Goal: Connect with others: Connect with others

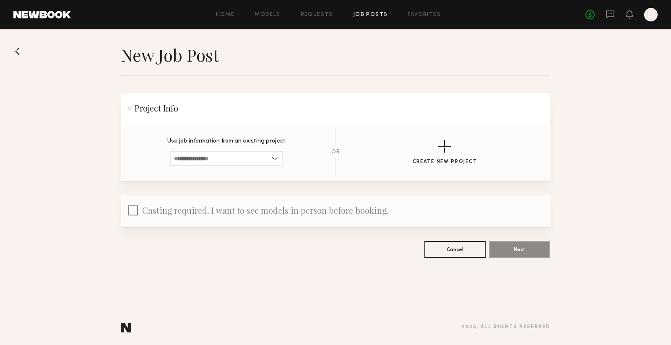
click at [369, 17] on link "Job Posts" at bounding box center [370, 14] width 35 height 5
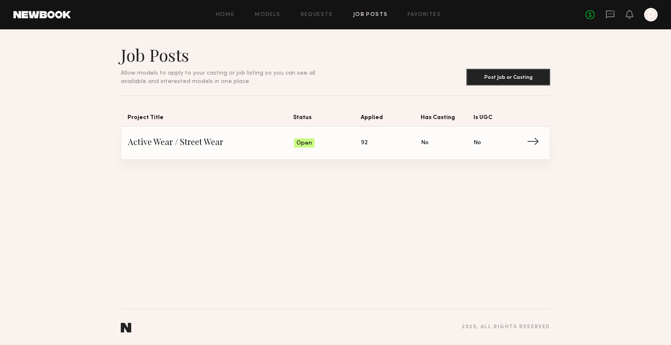
click at [532, 140] on span "→" at bounding box center [535, 143] width 17 height 13
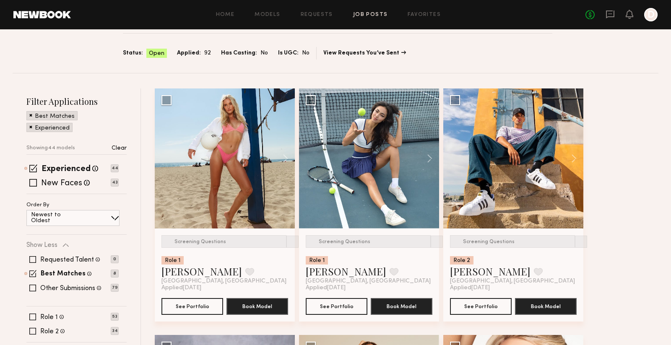
scroll to position [52, 0]
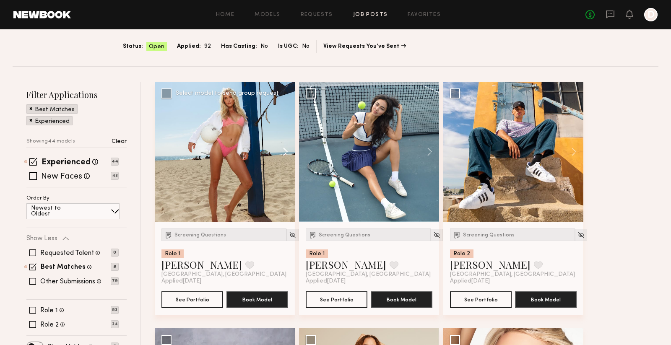
click at [285, 150] on button at bounding box center [281, 152] width 27 height 140
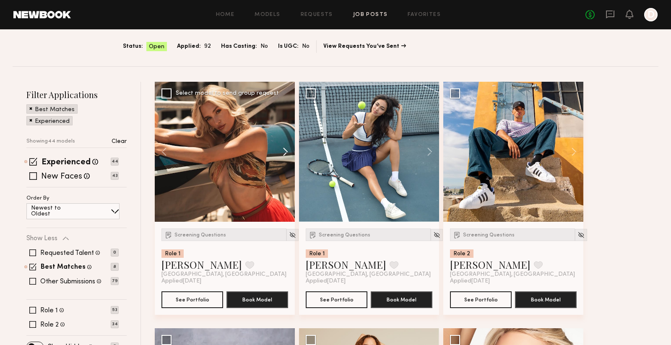
click at [285, 150] on button at bounding box center [281, 152] width 27 height 140
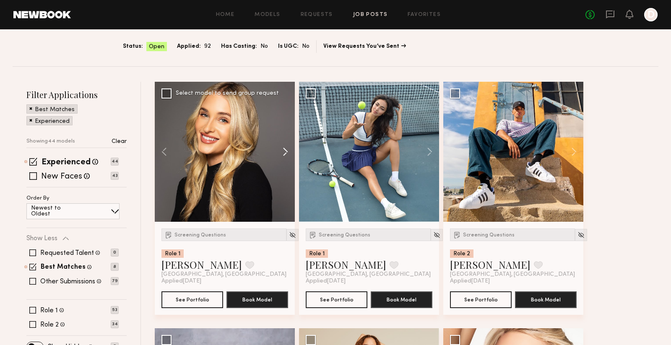
click at [285, 150] on button at bounding box center [281, 152] width 27 height 140
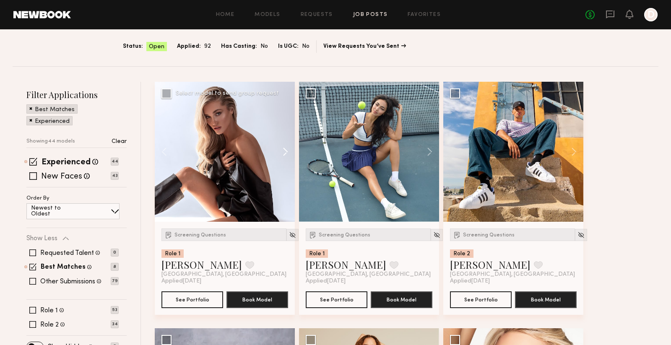
click at [285, 150] on button at bounding box center [281, 152] width 27 height 140
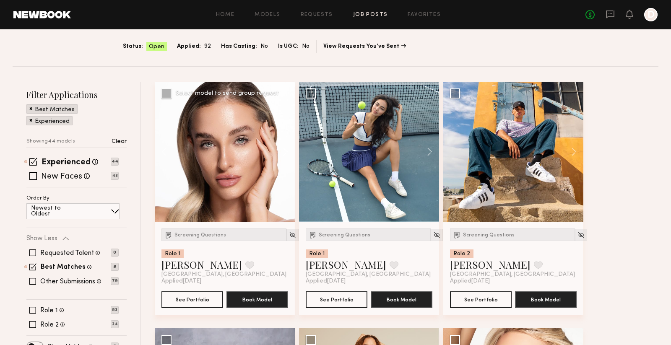
click at [285, 150] on button at bounding box center [281, 152] width 27 height 140
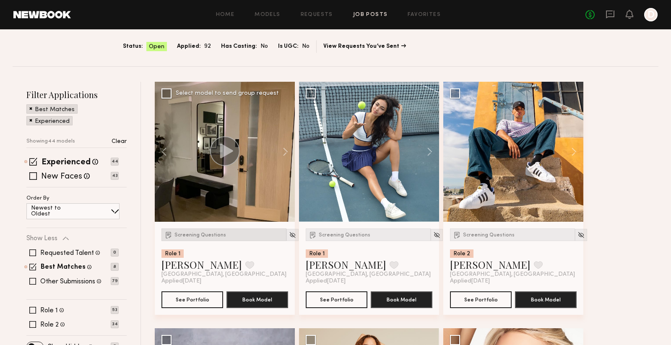
click at [197, 234] on span "Screening Questions" at bounding box center [201, 235] width 52 height 5
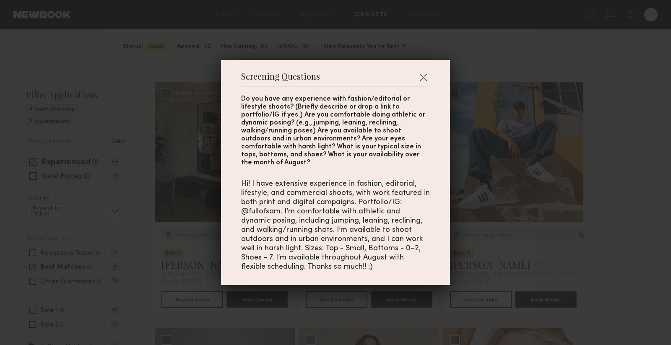
click at [197, 234] on div "Screening Questions Do you have any experience with fashion/editorial or lifest…" at bounding box center [335, 172] width 671 height 345
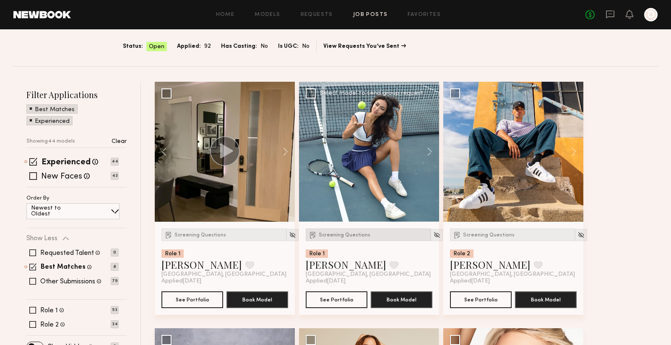
click at [348, 233] on span "Screening Questions" at bounding box center [345, 235] width 52 height 5
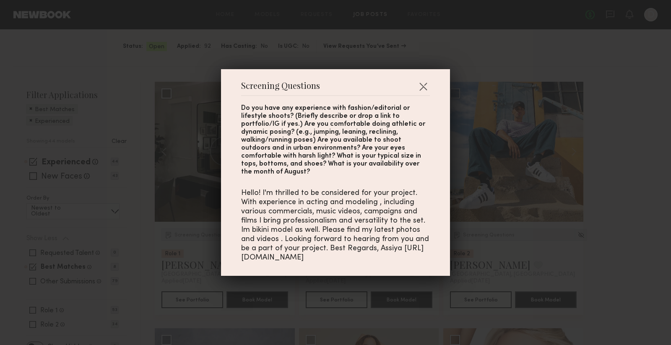
click at [518, 220] on div "Screening Questions Do you have any experience with fashion/editorial or lifest…" at bounding box center [335, 172] width 671 height 345
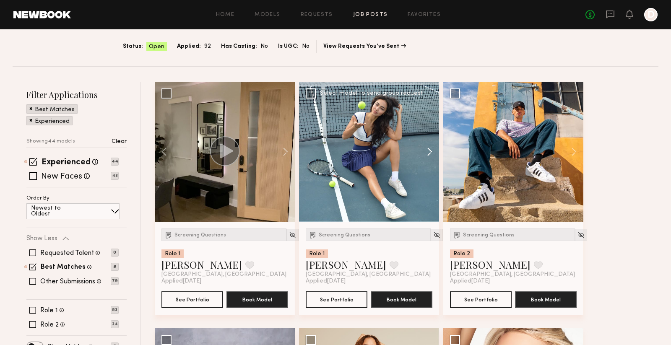
click at [426, 152] on button at bounding box center [425, 152] width 27 height 140
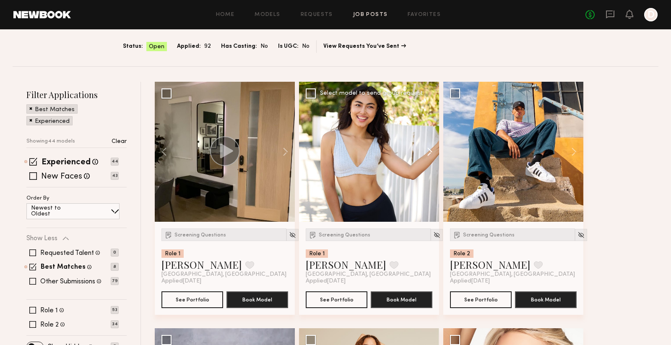
click at [426, 152] on button at bounding box center [425, 152] width 27 height 140
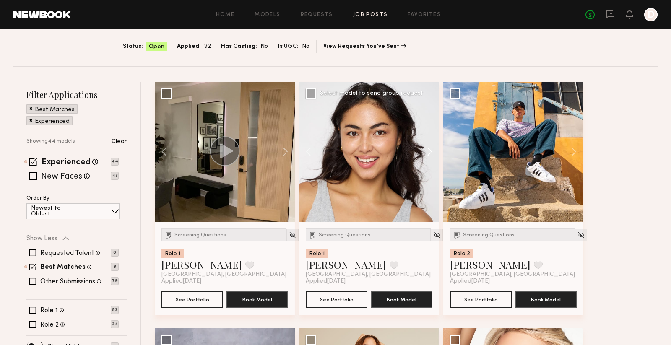
click at [426, 152] on button at bounding box center [425, 152] width 27 height 140
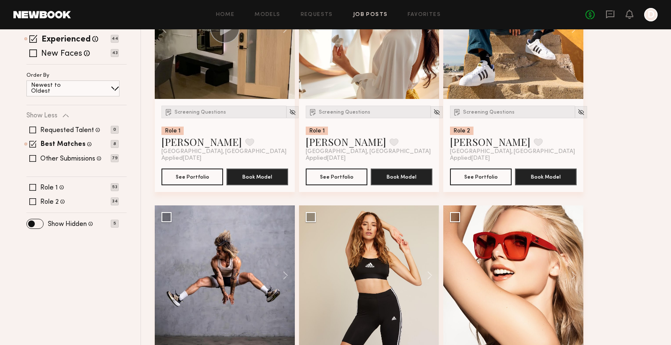
scroll to position [256, 0]
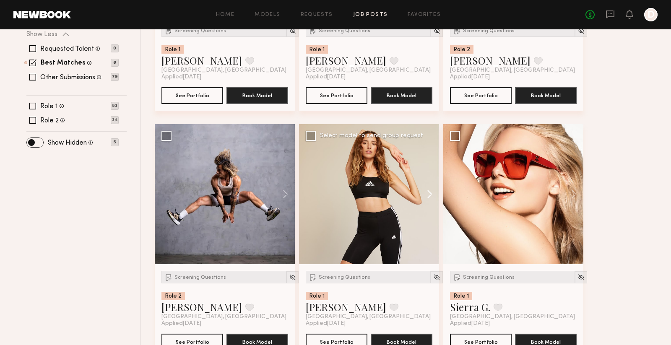
click at [424, 196] on button at bounding box center [425, 194] width 27 height 140
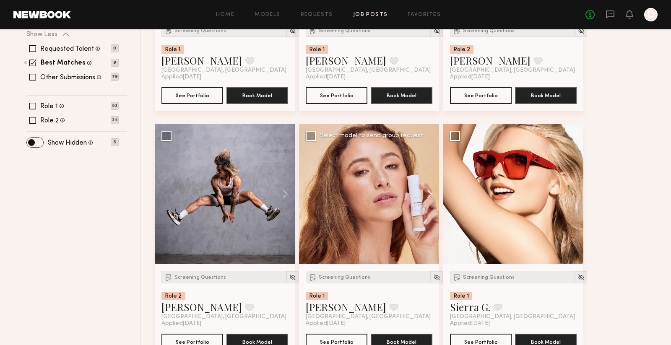
click at [424, 196] on button at bounding box center [425, 194] width 27 height 140
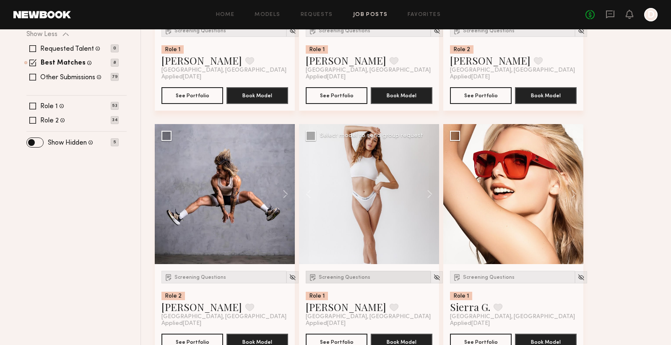
click at [341, 282] on div "Screening Questions" at bounding box center [368, 277] width 125 height 13
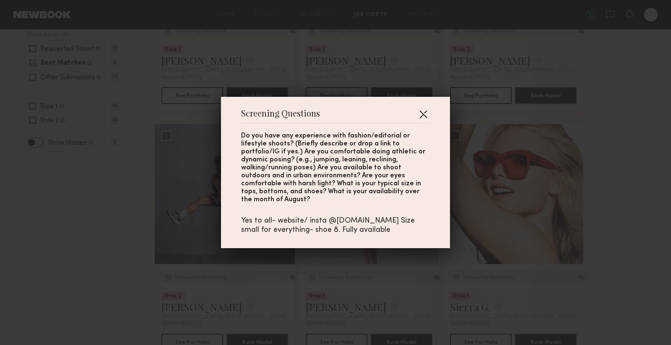
click at [425, 119] on button "button" at bounding box center [423, 113] width 13 height 13
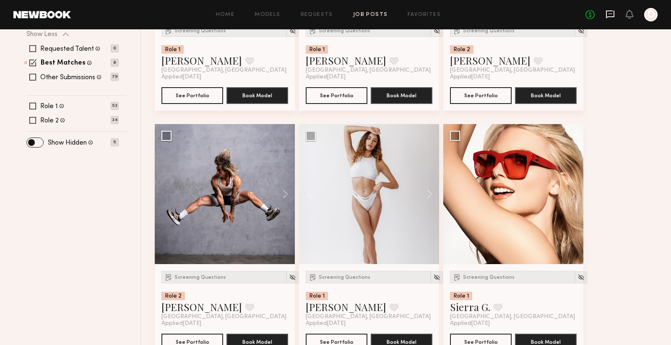
click at [609, 13] on icon at bounding box center [610, 13] width 3 height 1
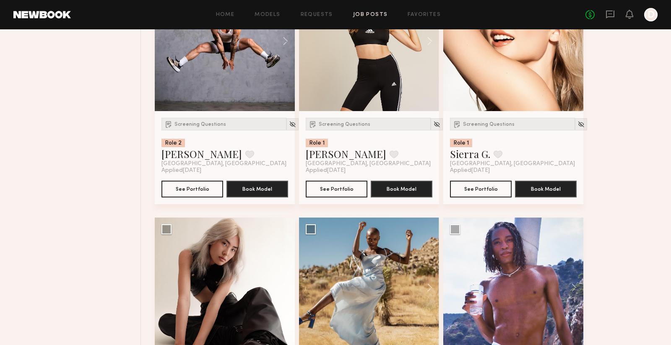
scroll to position [378, 0]
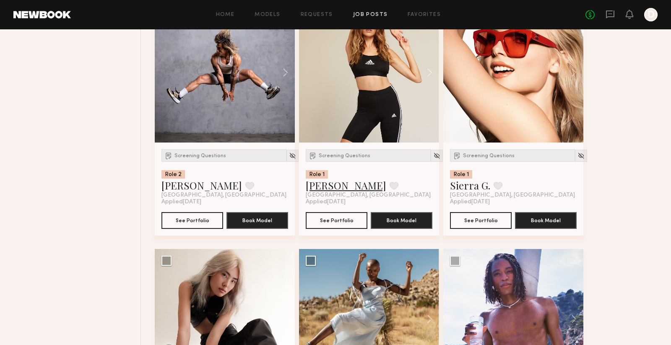
click at [341, 188] on link "[PERSON_NAME]" at bounding box center [346, 185] width 81 height 13
click at [604, 12] on div "No fees up to $5,000 D" at bounding box center [622, 14] width 72 height 13
click at [609, 14] on icon at bounding box center [610, 13] width 3 height 1
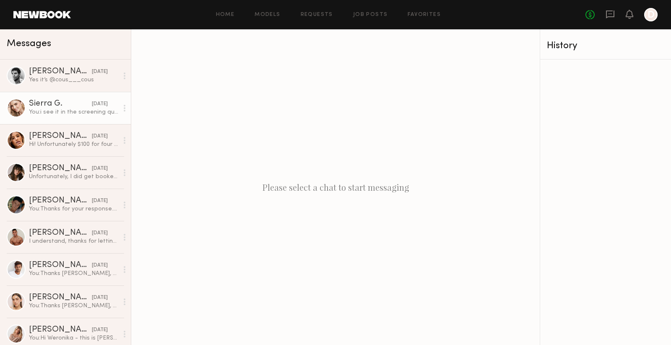
click at [69, 95] on link "Sierra G. [DATE] You: i see it in the screening questions actually - please loo…" at bounding box center [65, 108] width 131 height 32
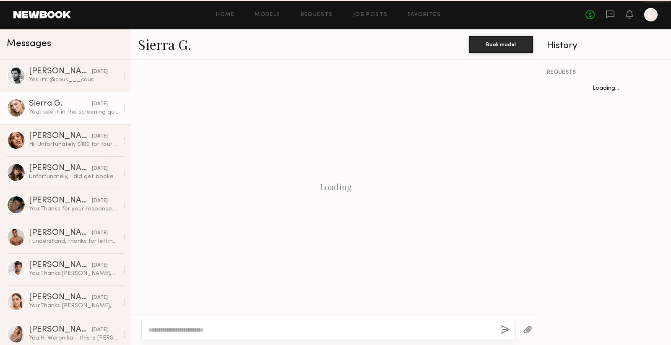
scroll to position [873, 0]
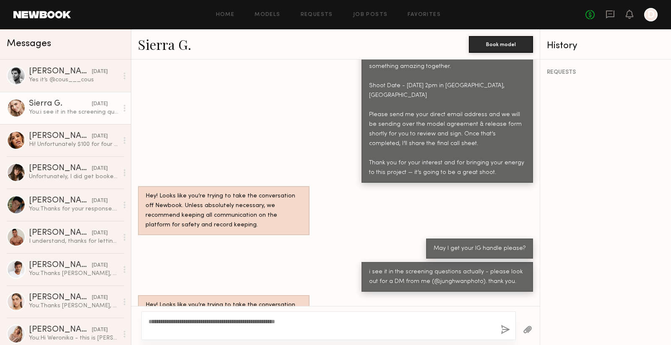
type textarea "**********"
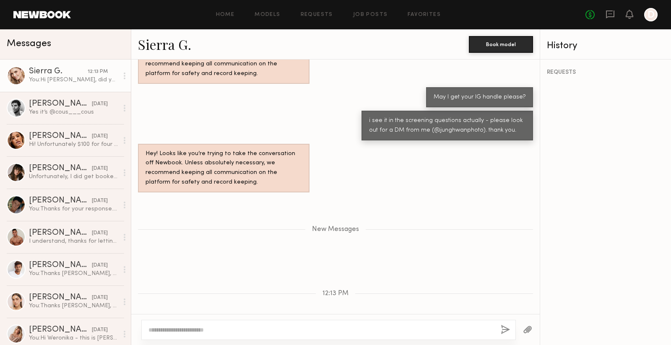
scroll to position [1024, 0]
